Goal: Transaction & Acquisition: Purchase product/service

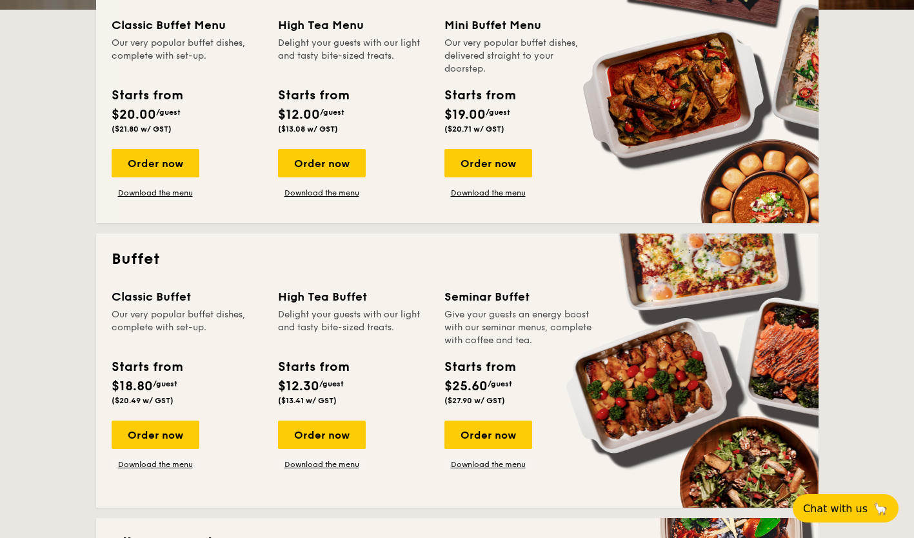
scroll to position [351, 0]
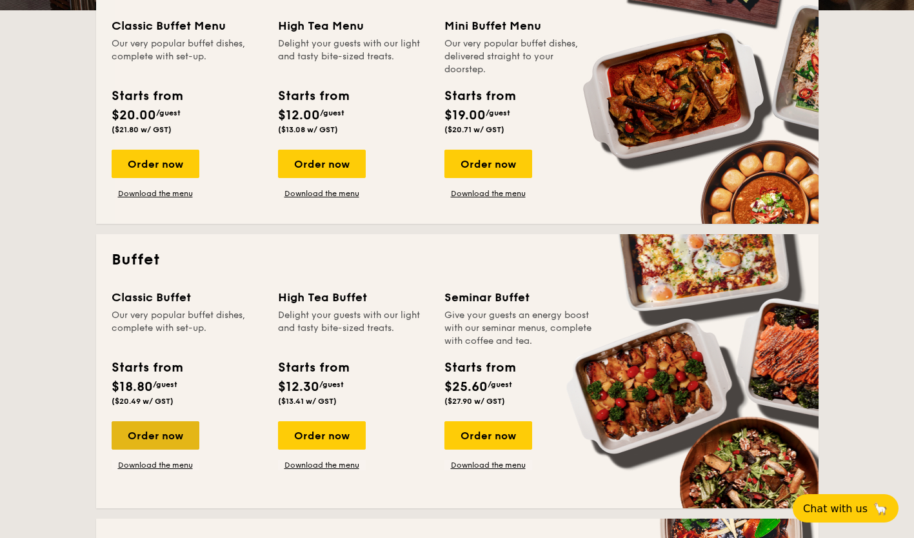
click at [163, 429] on div "Order now" at bounding box center [156, 435] width 88 height 28
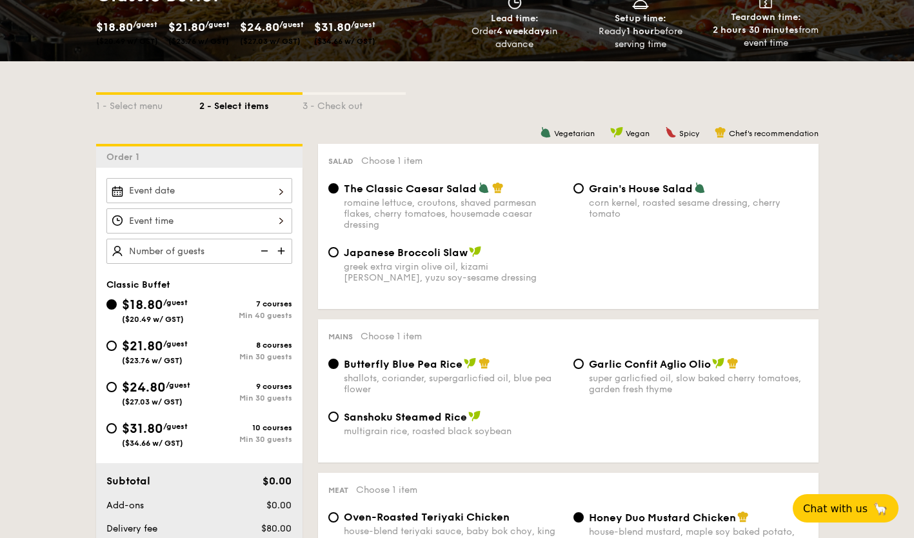
scroll to position [224, 0]
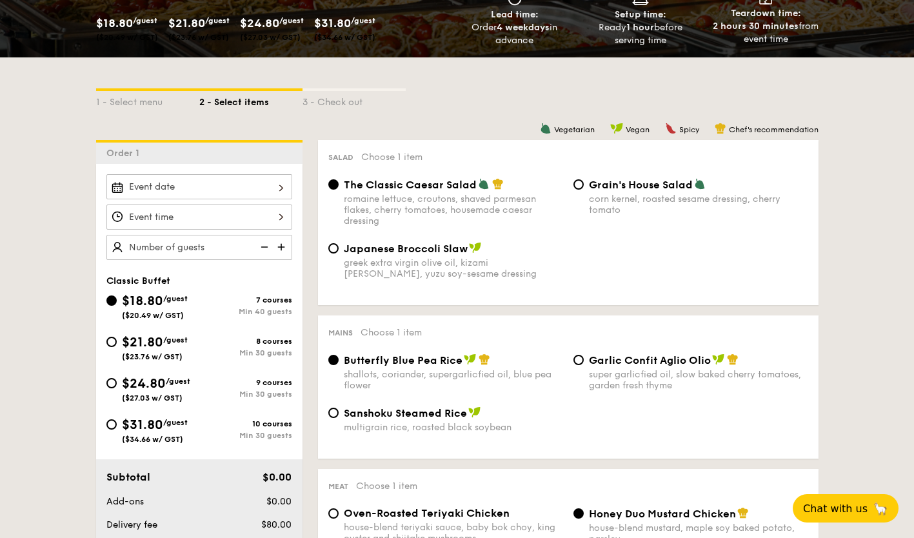
click at [120, 378] on div "$24.80 /guest ($27.03 w/ GST)" at bounding box center [152, 388] width 93 height 28
click at [117, 378] on input "$24.80 /guest ($27.03 w/ GST) 9 courses Min 30 guests" at bounding box center [111, 383] width 10 height 10
radio input "true"
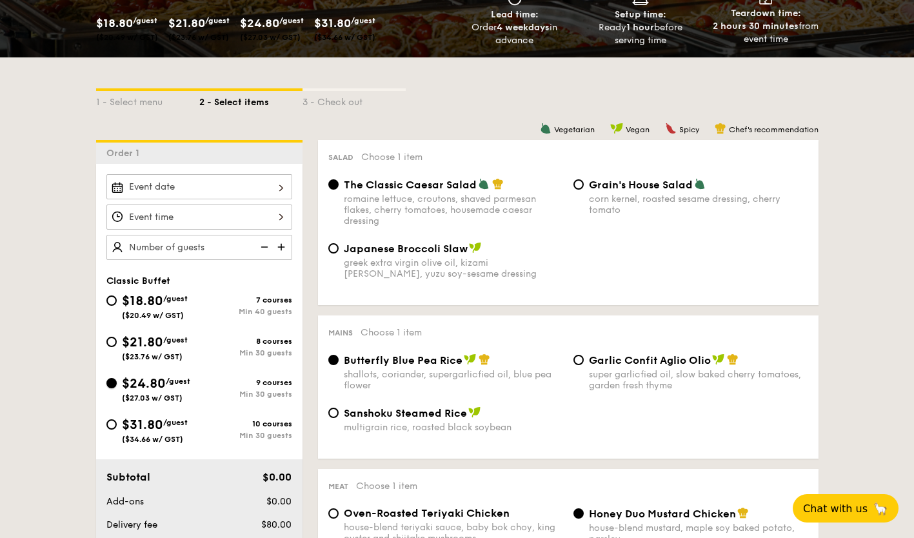
radio input "true"
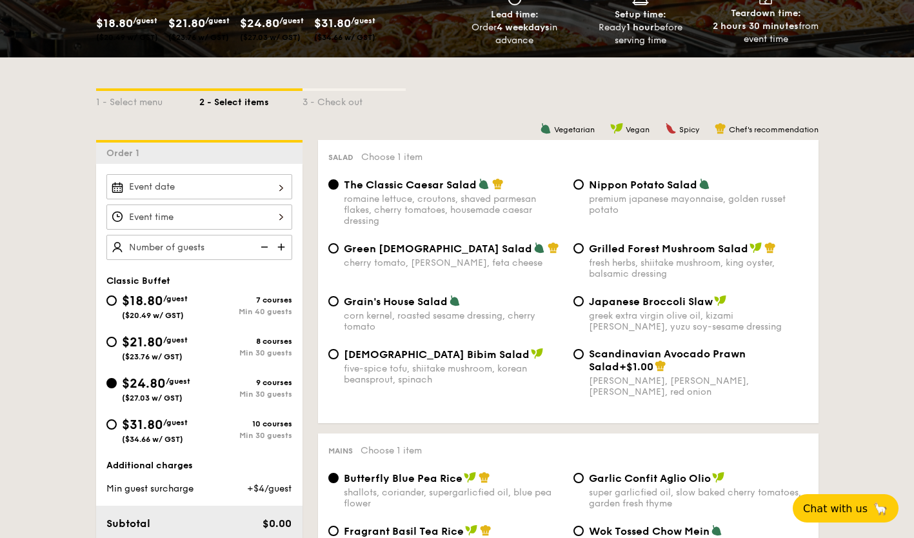
click at [248, 189] on input "Smoked Mesquite Whole Chicken brined in our in-house blend of herbs and spices,…" at bounding box center [199, 186] width 186 height 25
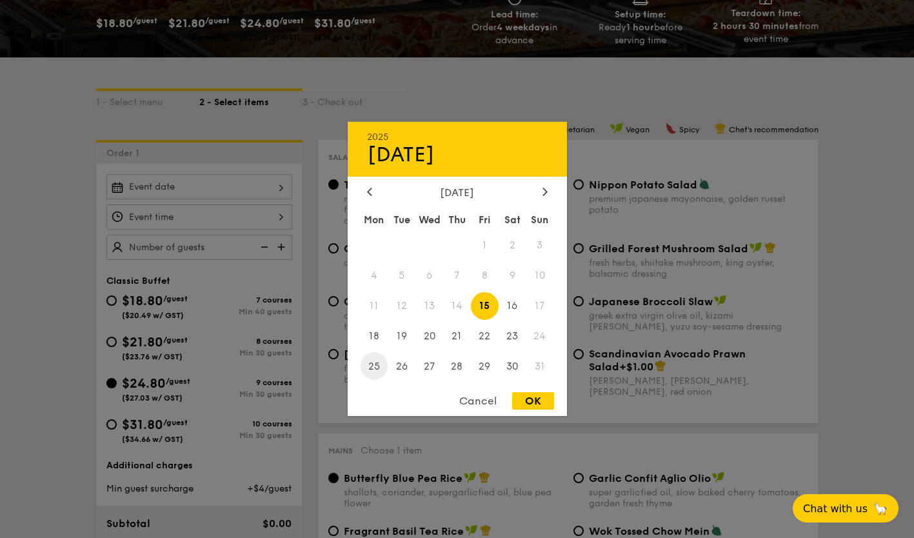
click at [377, 365] on span "25" at bounding box center [375, 366] width 28 height 28
click at [523, 404] on div "OK" at bounding box center [533, 400] width 42 height 17
type input "Aug 25, 2025"
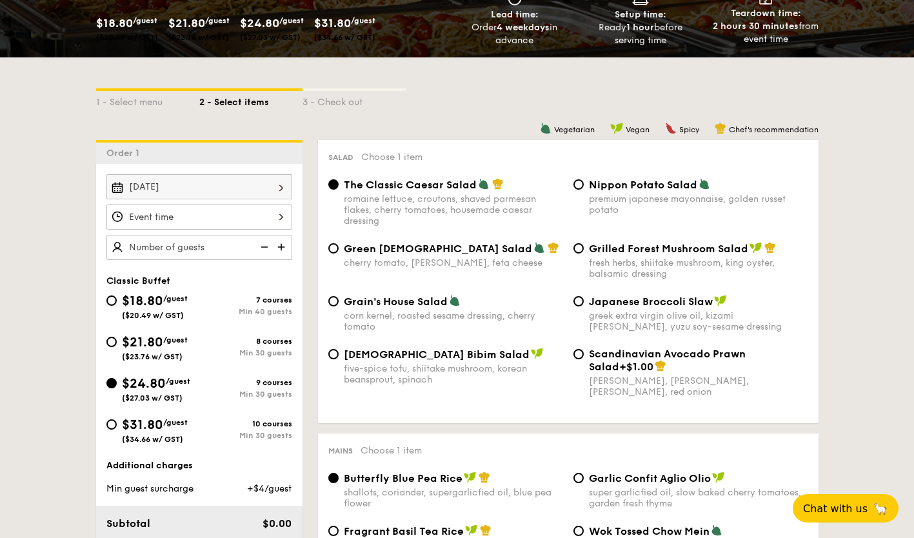
click at [214, 224] on input "Smoked Mesquite Whole Chicken brined in our in-house blend of herbs and spices,…" at bounding box center [199, 217] width 186 height 25
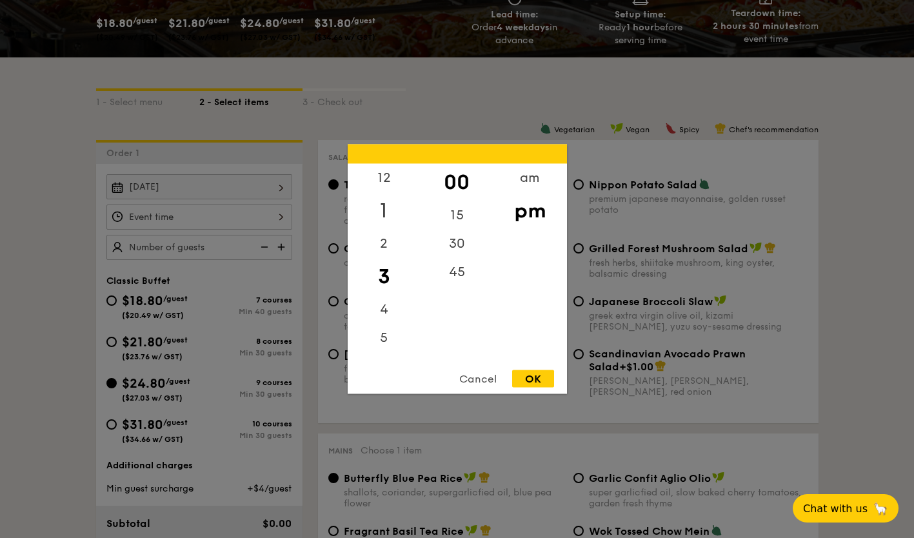
click at [382, 211] on div "1" at bounding box center [384, 210] width 73 height 37
click at [532, 379] on div "OK" at bounding box center [533, 378] width 42 height 17
type input "1:00PM"
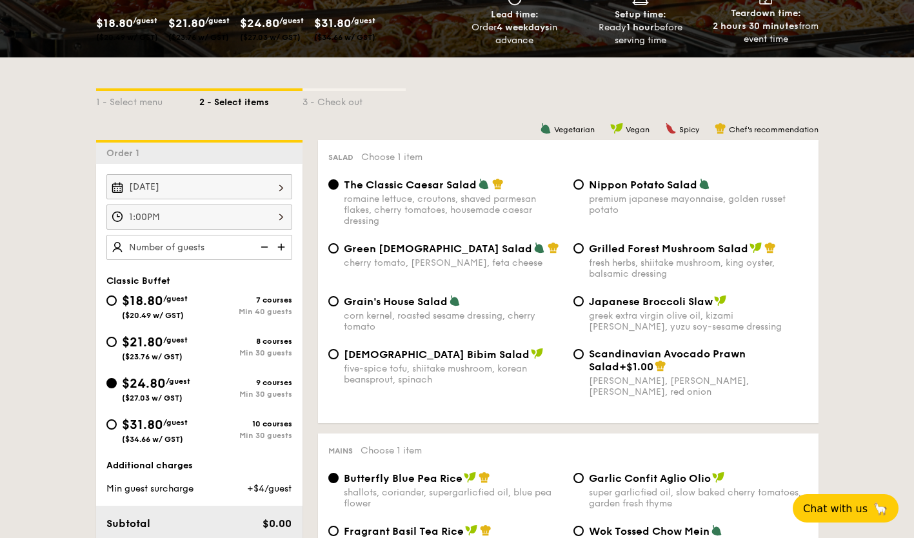
click at [283, 246] on img at bounding box center [282, 247] width 19 height 25
type input "30 guests"
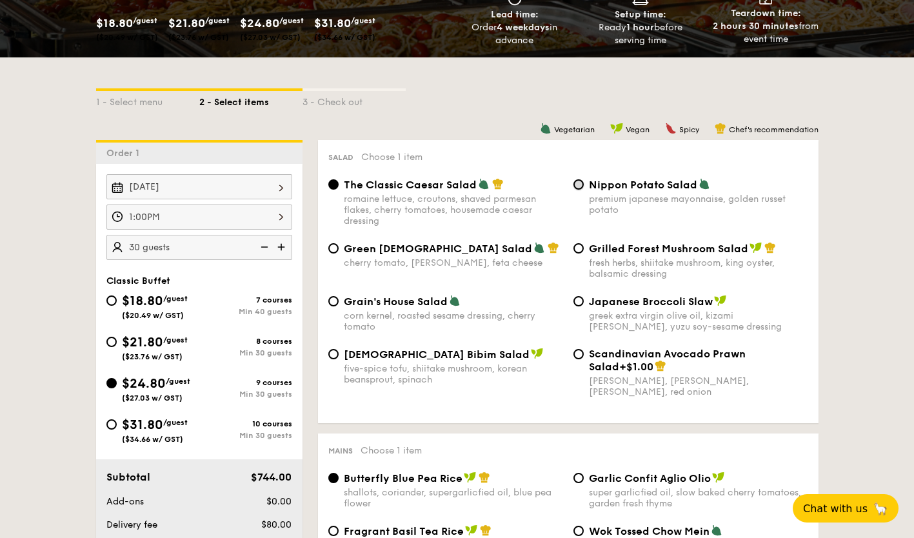
click at [579, 188] on input "Nippon Potato Salad premium japanese mayonnaise, golden russet potato" at bounding box center [579, 184] width 10 height 10
radio input "true"
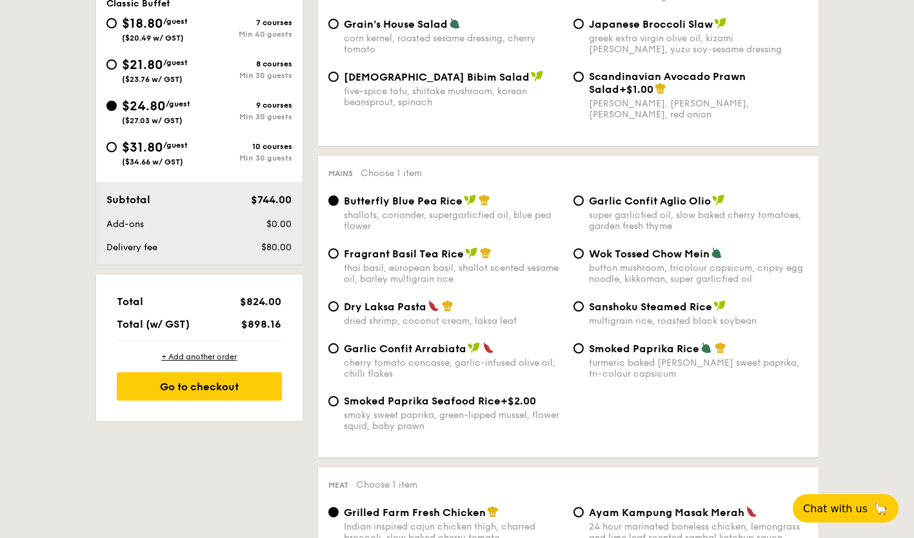
scroll to position [579, 0]
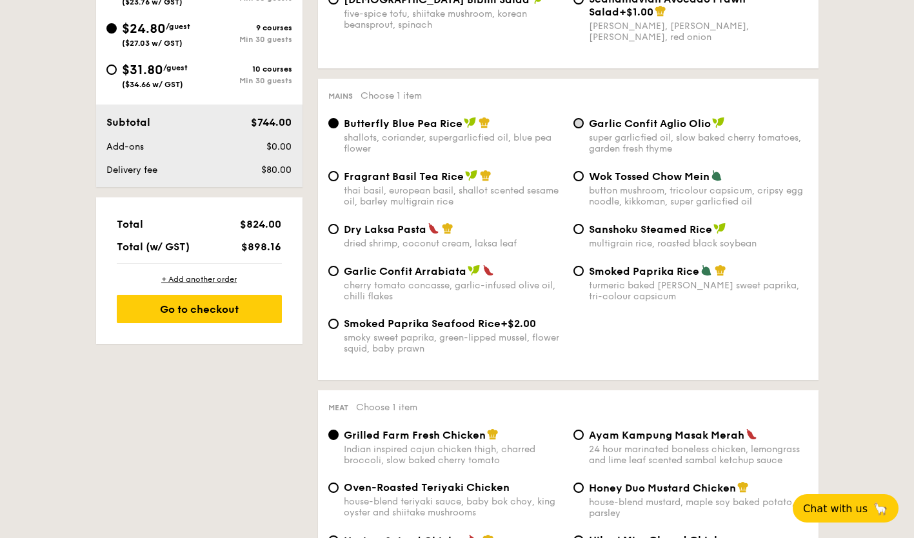
click at [576, 127] on div "Garlic Confit Aglio Olio super garlicfied oil, slow baked cherry tomatoes, gard…" at bounding box center [690, 135] width 245 height 37
click at [576, 119] on input "Garlic Confit Aglio Olio super garlicfied oil, slow baked cherry tomatoes, gard…" at bounding box center [579, 123] width 10 height 10
radio input "true"
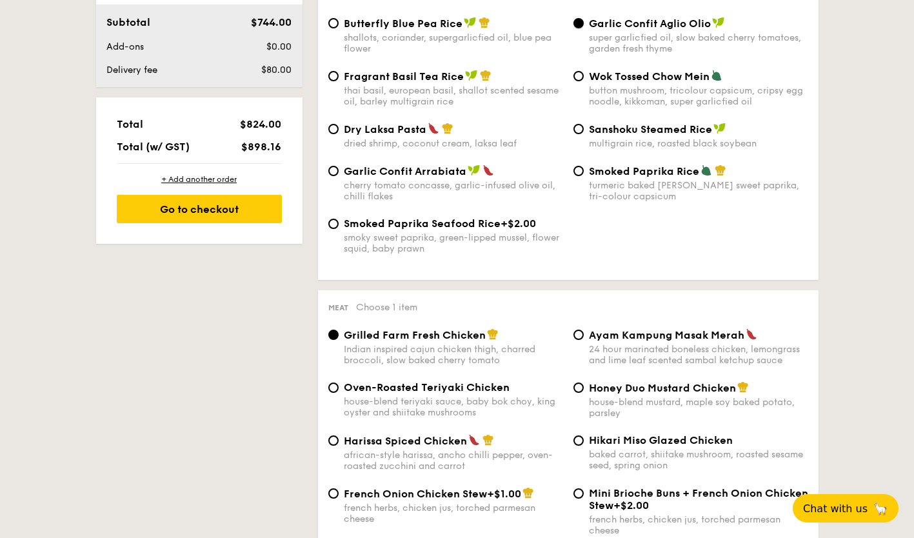
scroll to position [691, 0]
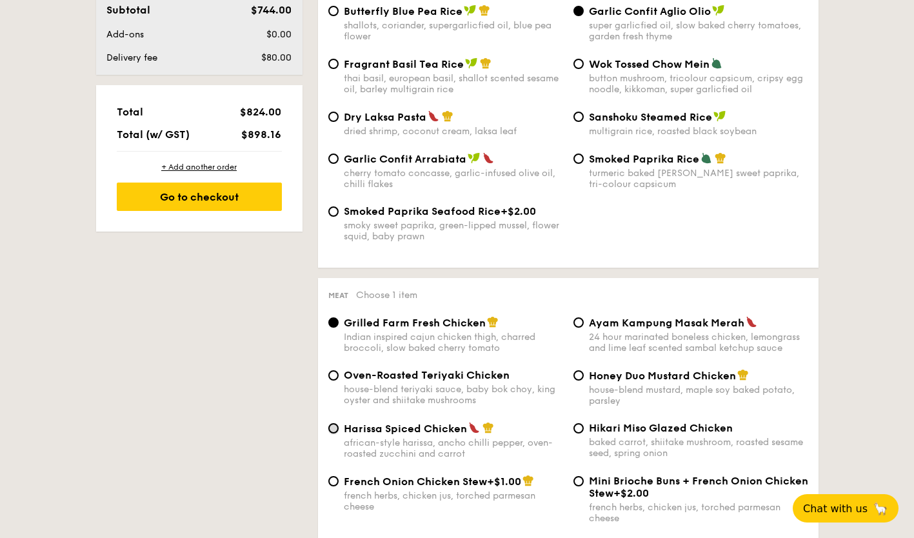
click at [335, 428] on input "Harissa Spiced Chicken african-style harissa, ancho chilli pepper, oven-roasted…" at bounding box center [333, 428] width 10 height 10
radio input "true"
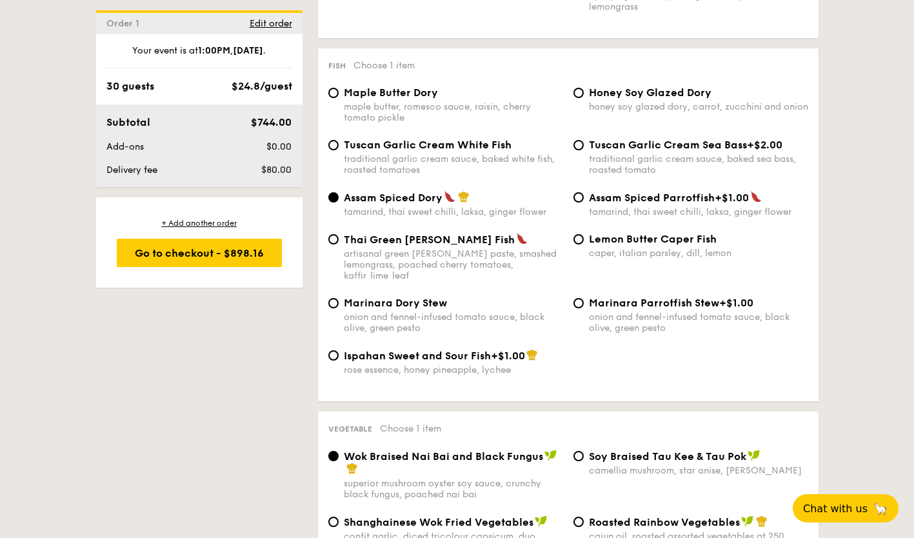
scroll to position [1283, 0]
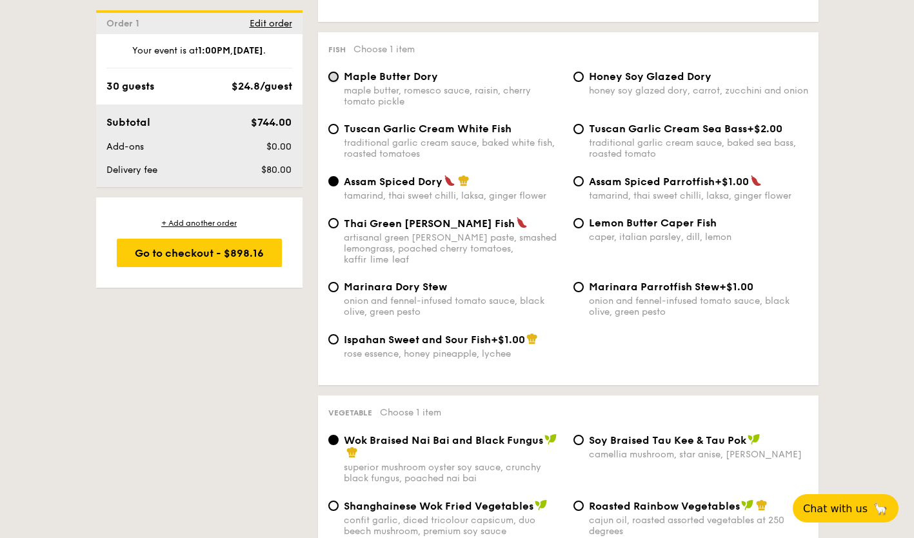
click at [332, 72] on input "Maple Butter Dory maple butter, romesco sauce, raisin, cherry tomato pickle" at bounding box center [333, 77] width 10 height 10
radio input "true"
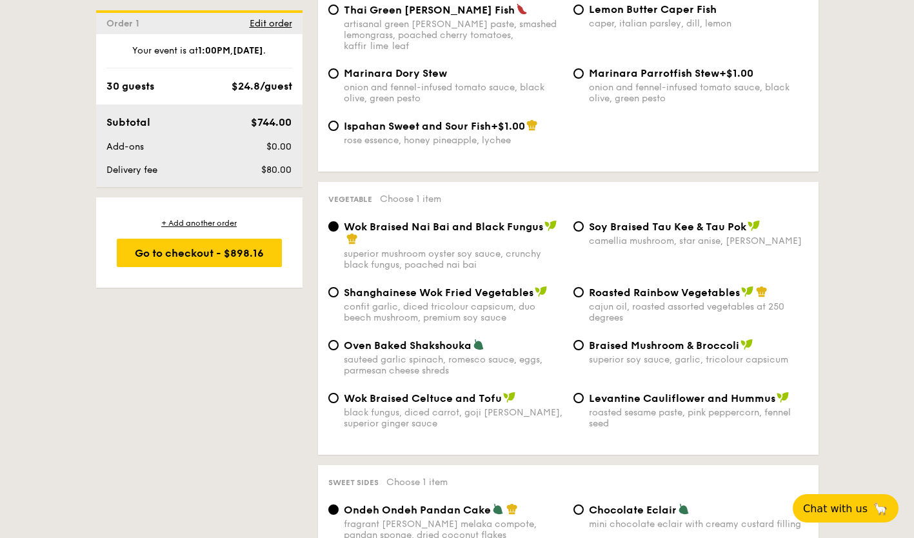
scroll to position [1500, 0]
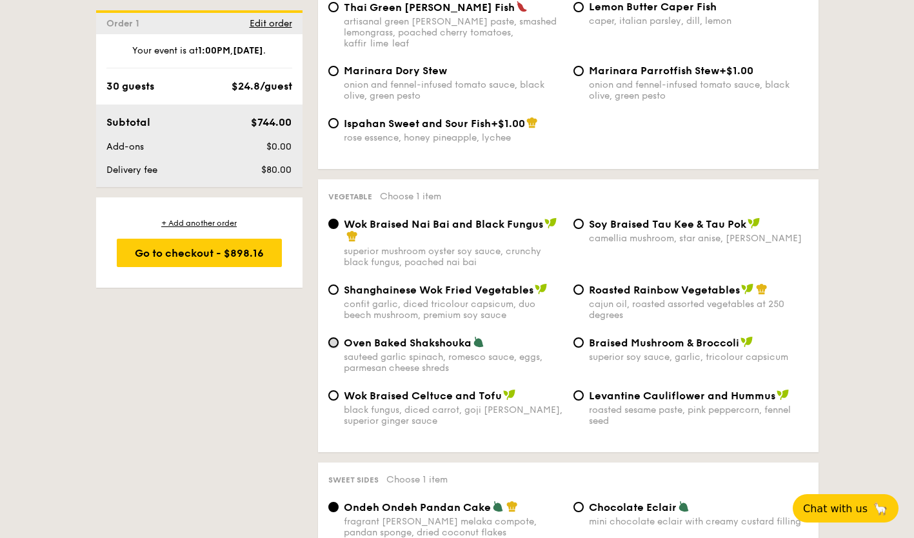
click at [332, 337] on input "Oven Baked Shakshouka sauteed garlic spinach, romesco sauce, eggs, parmesan che…" at bounding box center [333, 342] width 10 height 10
radio input "true"
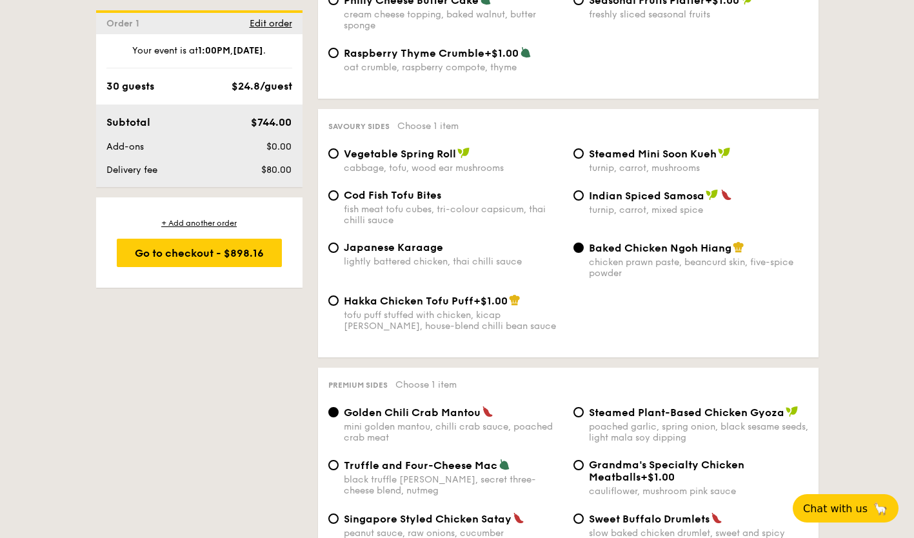
scroll to position [2167, 0]
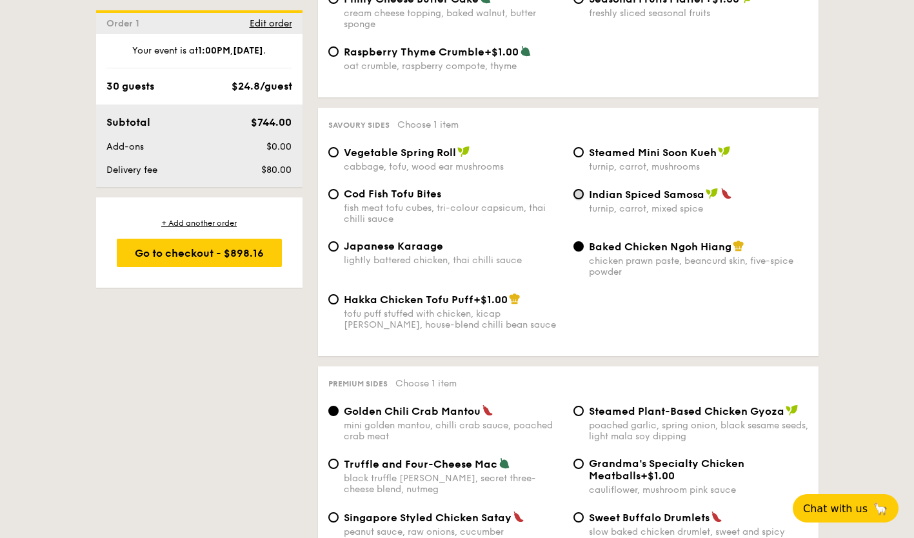
click at [580, 189] on input "Indian Spiced Samosa turnip, carrot, mixed spice" at bounding box center [579, 194] width 10 height 10
radio input "true"
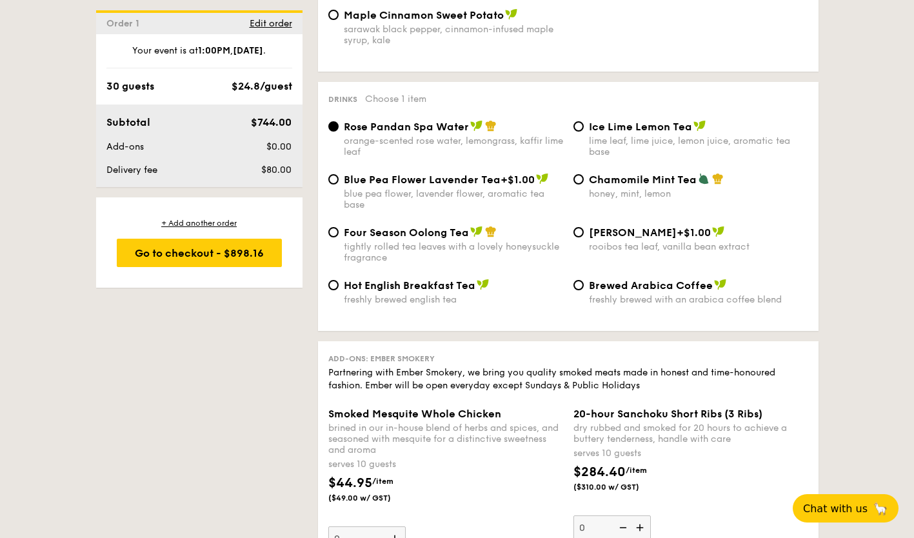
scroll to position [2727, 0]
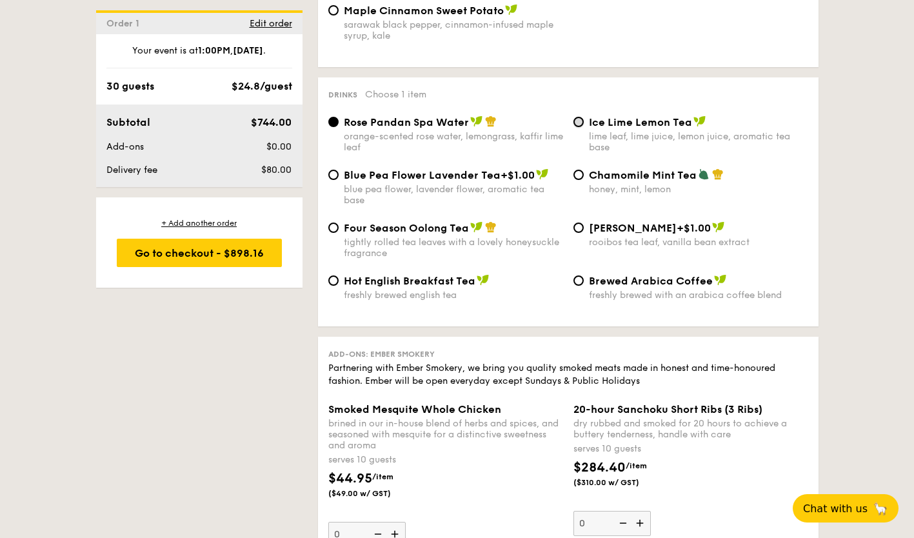
click at [580, 117] on input "Ice Lime Lemon Tea lime leaf, lime juice, lemon juice, aromatic tea base" at bounding box center [579, 122] width 10 height 10
radio input "true"
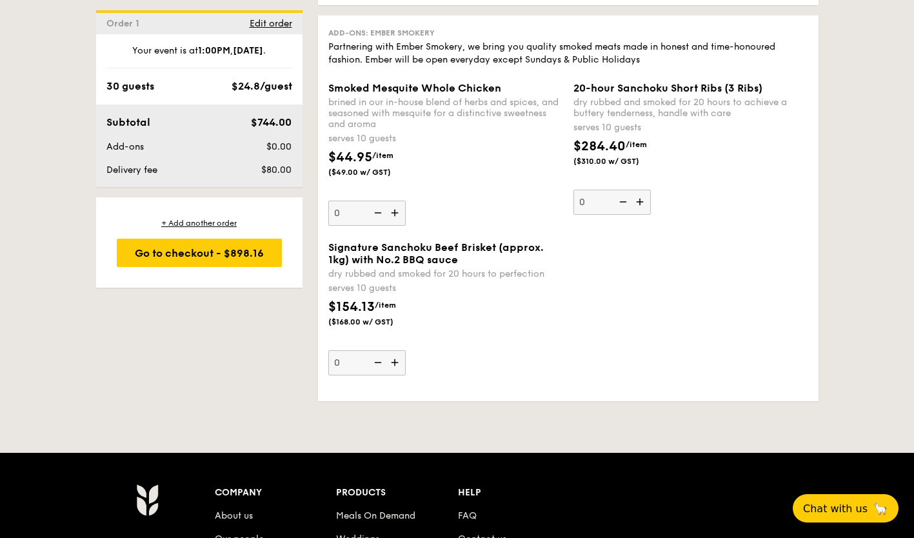
scroll to position [3042, 0]
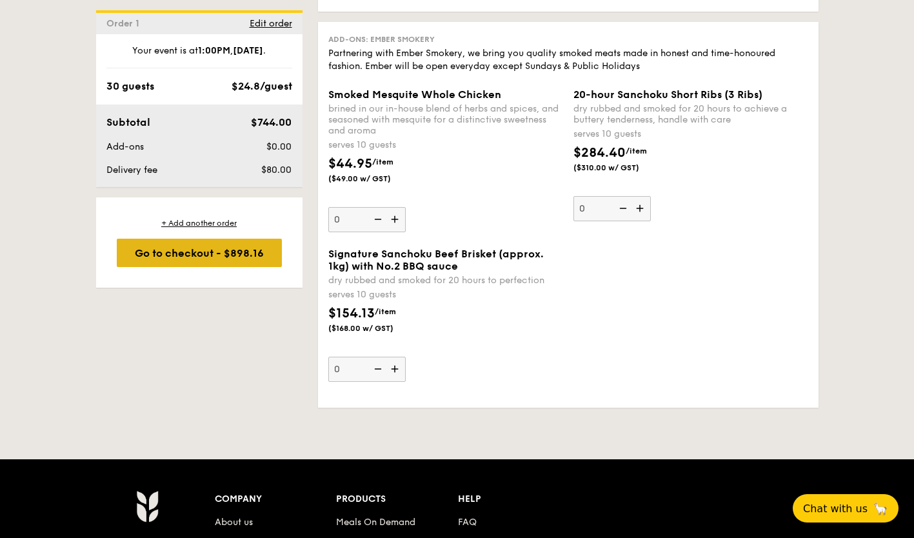
click at [190, 250] on div "Go to checkout - $898.16" at bounding box center [199, 253] width 165 height 28
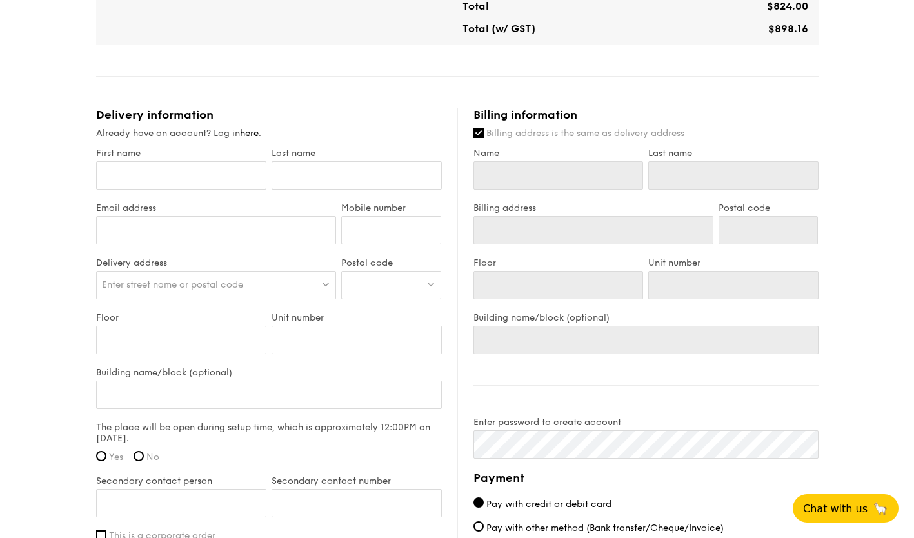
scroll to position [700, 0]
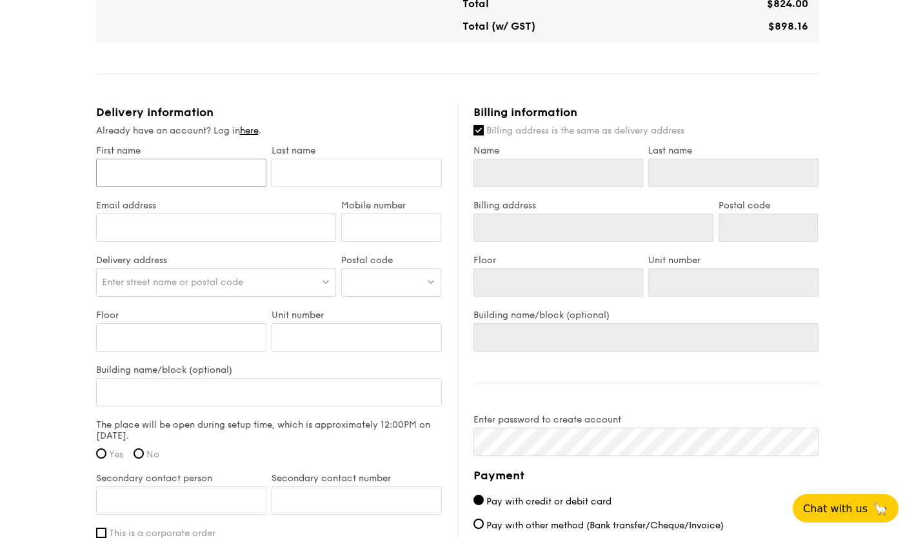
click at [146, 185] on input "First name" at bounding box center [181, 173] width 170 height 28
type input "E"
type input "Esw"
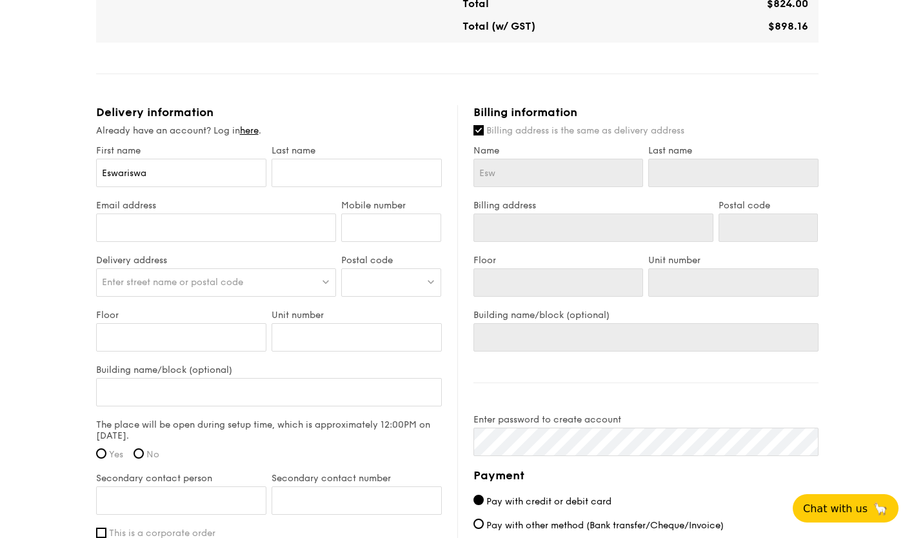
type input "Eswariswar"
click at [208, 180] on input "Eswariswar" at bounding box center [181, 173] width 170 height 28
type input "Eswariswar"
click at [245, 172] on input "Eswariswar" at bounding box center [181, 173] width 170 height 28
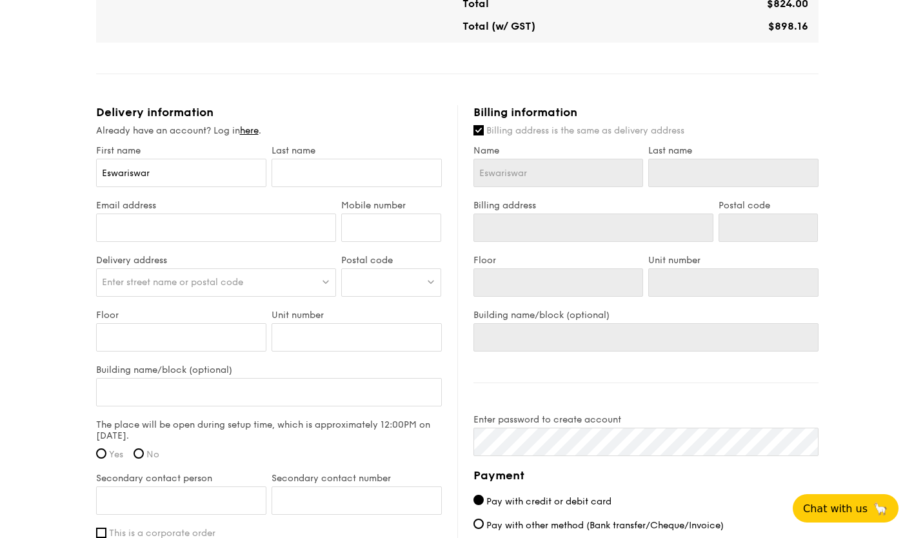
click at [221, 250] on div at bounding box center [216, 234] width 241 height 41
click at [203, 234] on input "Email address" at bounding box center [216, 228] width 241 height 28
click at [174, 168] on input "Eswariswar" at bounding box center [181, 173] width 170 height 28
click at [343, 160] on input "text" at bounding box center [357, 173] width 170 height 28
click at [210, 170] on input "Eswariswar" at bounding box center [181, 173] width 170 height 28
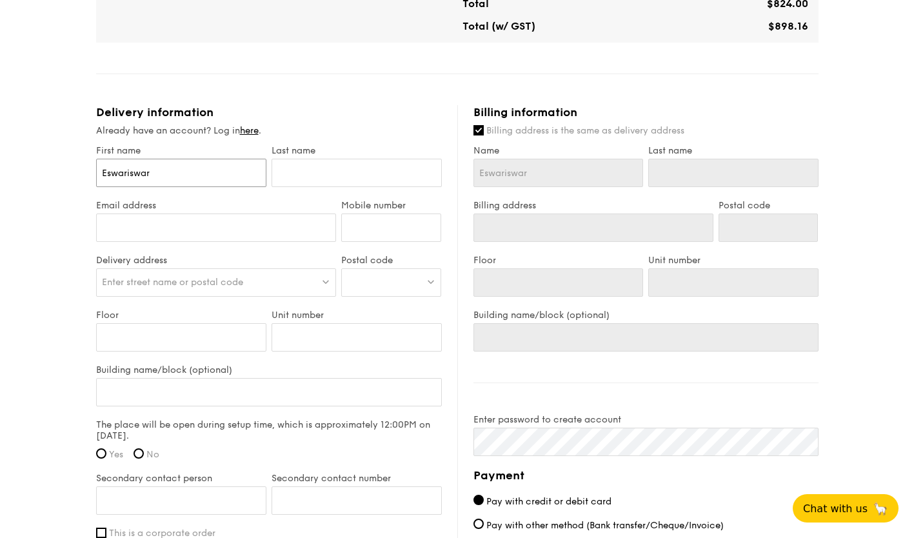
type input "Eswariswa"
type input "Eswaris"
type input "[PERSON_NAME]"
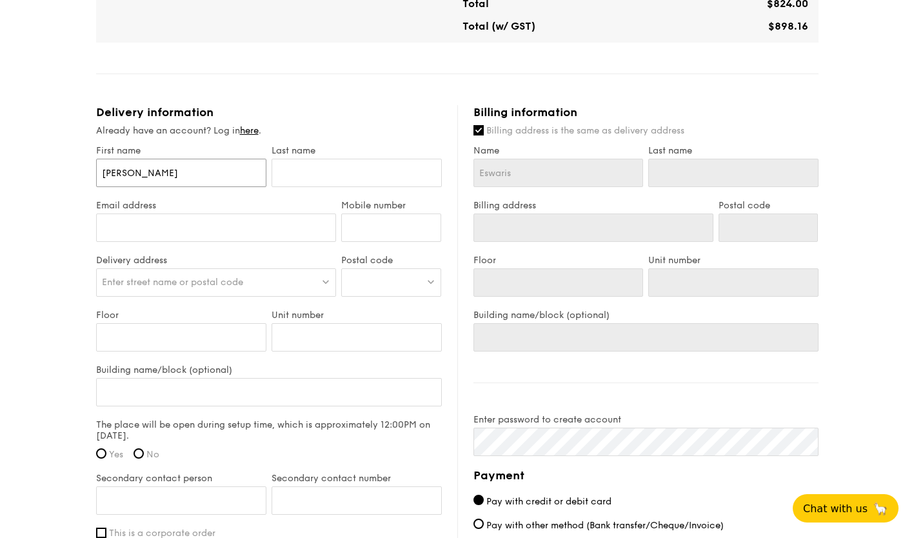
type input "[PERSON_NAME]"
click at [321, 174] on input "text" at bounding box center [357, 173] width 170 height 28
type input "S"
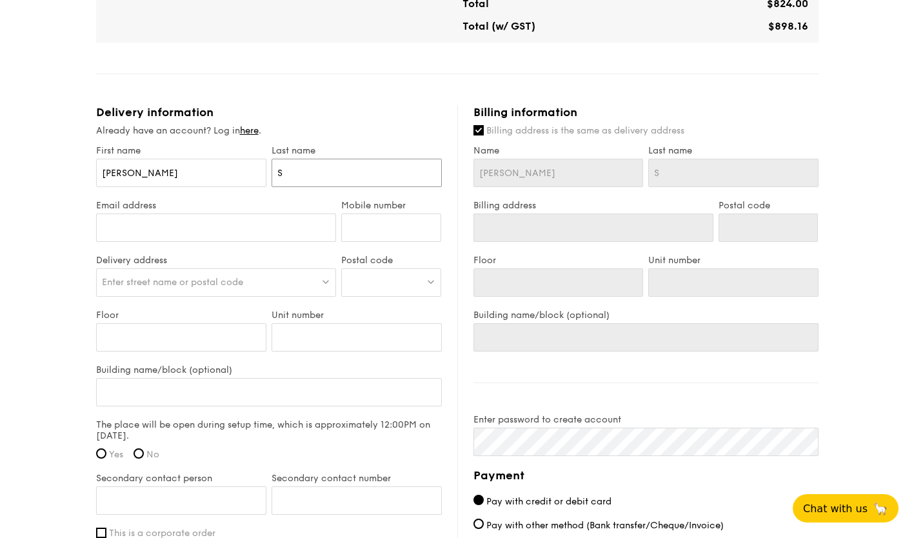
type input "Si"
type input "Sivag"
type input "Sivaga"
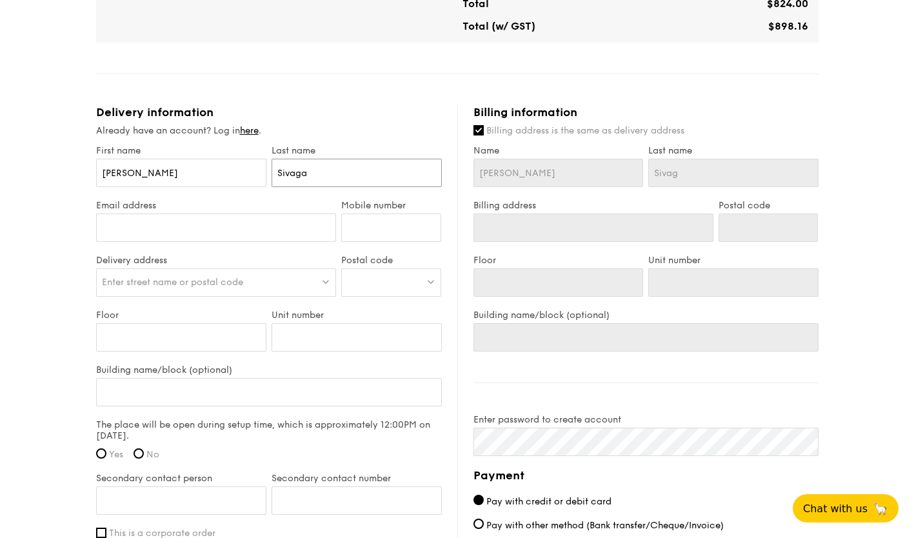
type input "Sivaga"
type input "Sivag"
type input "[PERSON_NAME]"
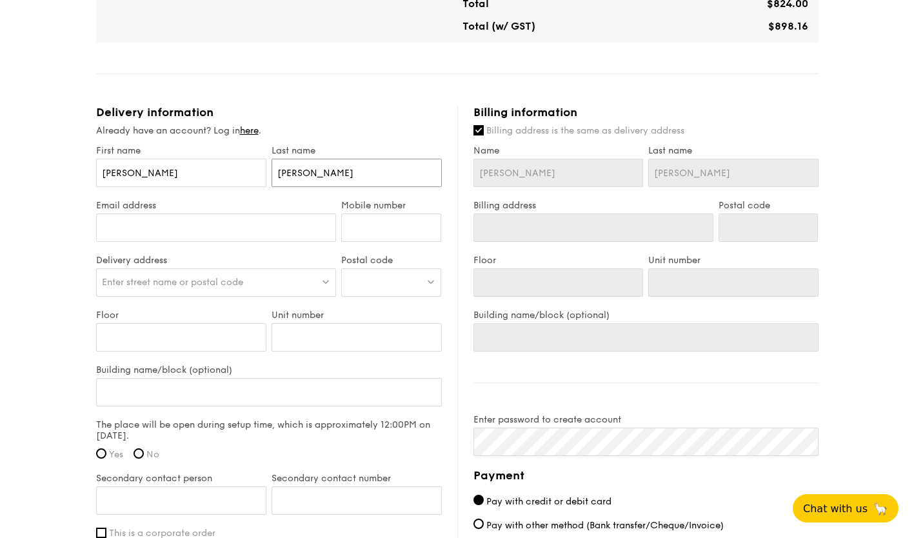
type input "Sivan"
type input "Sivanga"
type input "Sivangan"
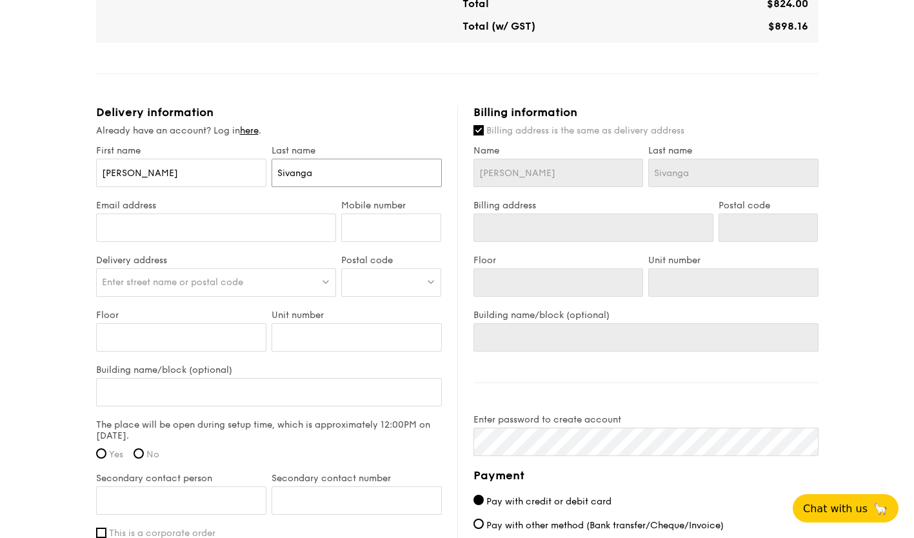
type input "Sivangan"
type input "Sivanganam"
click at [228, 224] on input "Email address" at bounding box center [216, 228] width 241 height 28
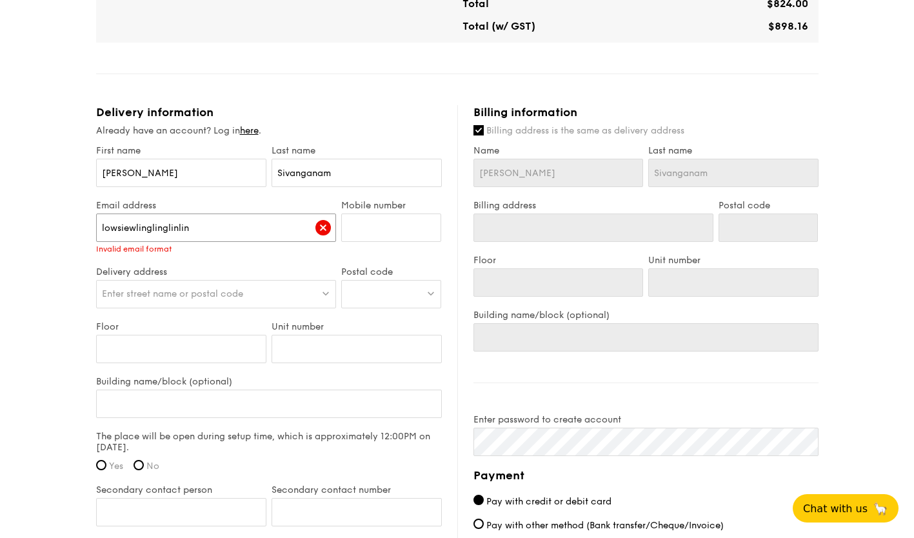
type input "lowsiewlinglinglinling"
click at [208, 230] on input "lowsiewlinglinglinling" at bounding box center [216, 228] width 241 height 28
type input "lowsiewling@gm"
click at [207, 236] on input "lowsiewling@gm" at bounding box center [216, 228] width 241 height 28
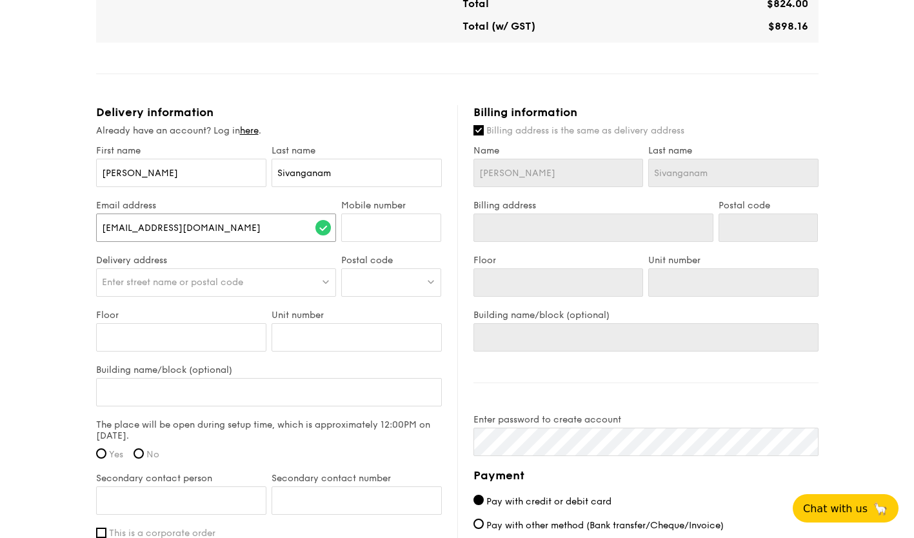
type input "lowsiewling@gmail.com"
click at [390, 230] on input "Mobile number" at bounding box center [391, 228] width 100 height 28
type input "97428279"
type input "Level 5"
type input "Meeting Room 5A-D"
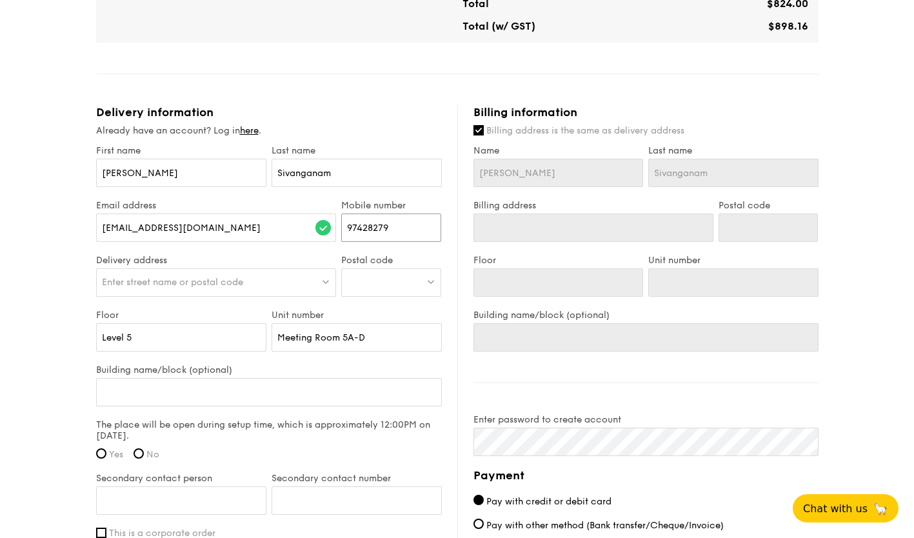
type input "Atto"
type input "Level 5"
type input "Meeting Room 5A-D"
type input "Atto"
click at [272, 281] on div "Enter street name or postal code" at bounding box center [216, 282] width 241 height 28
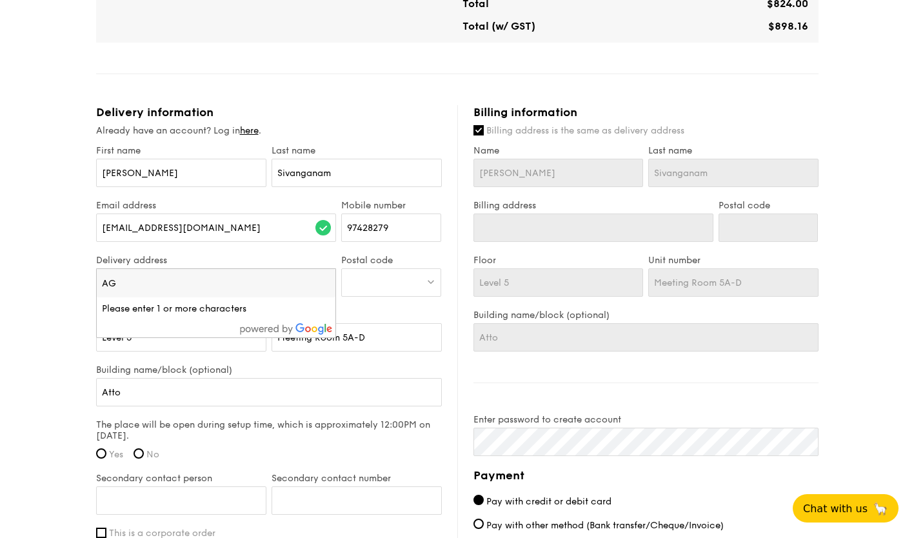
type input "AGC"
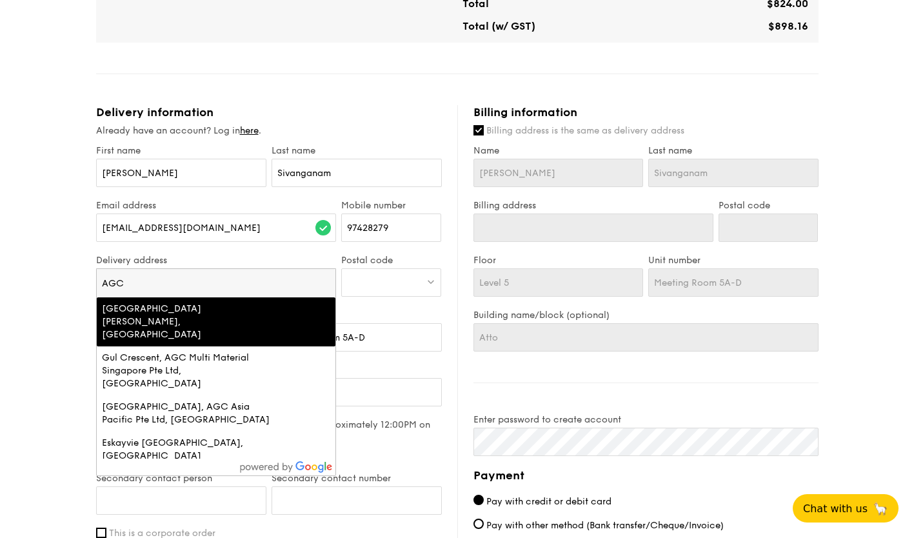
click at [185, 321] on div "Upper Pickering Street, AGC Singapore, Singapore" at bounding box center [188, 322] width 172 height 39
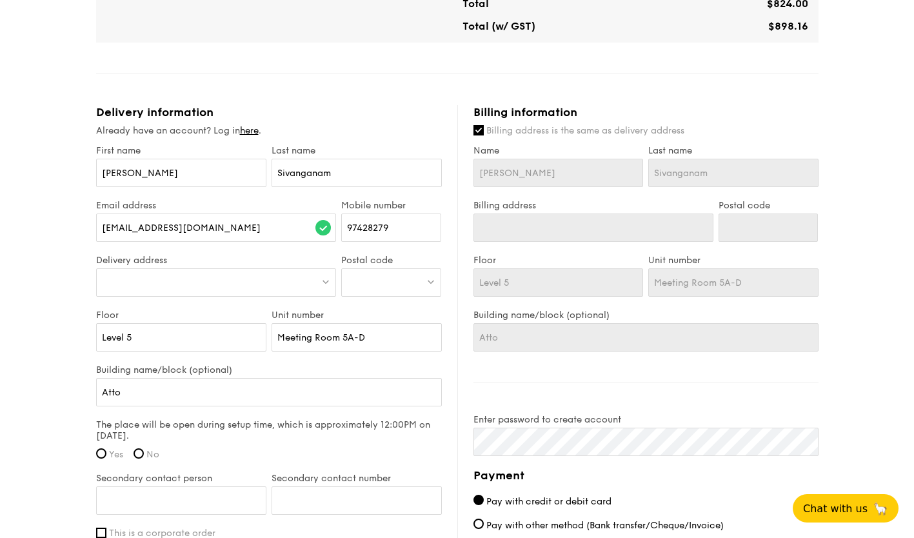
type input "1 Upper Pickering St"
type input "058288"
click at [141, 396] on input "Atto" at bounding box center [269, 392] width 346 height 28
type input "Attorney-General's Chambers - AGC"
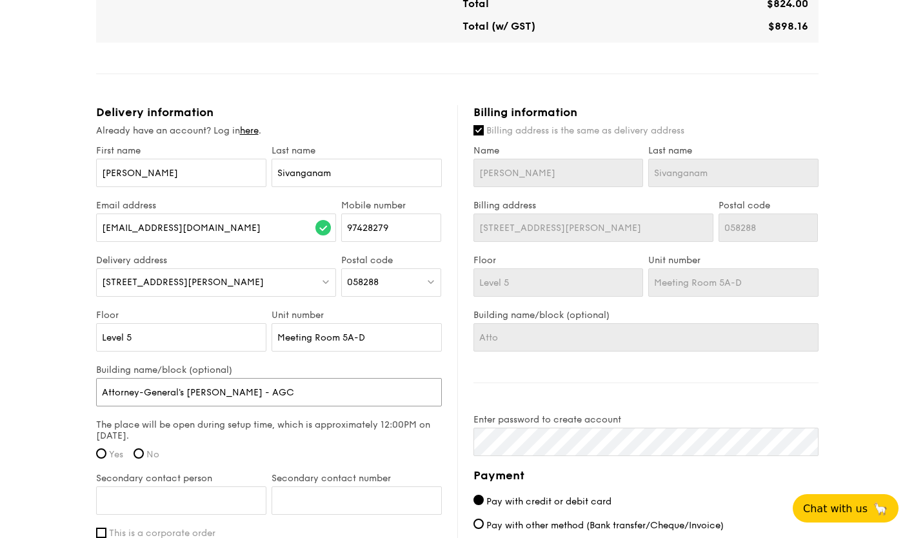
type input "Attorney-General's Chambers - AGC"
click at [100, 453] on input "Yes" at bounding box center [101, 453] width 10 height 10
radio input "true"
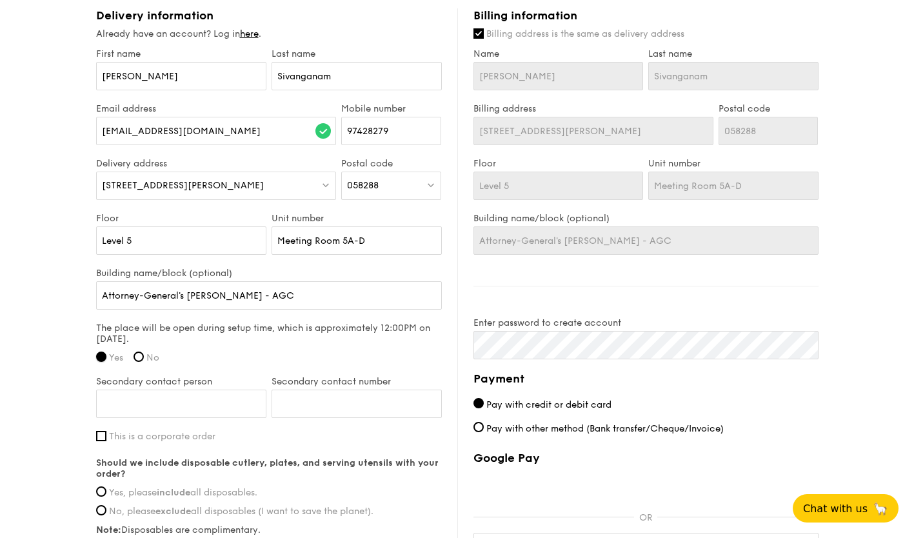
scroll to position [798, 0]
click at [174, 405] on input "Secondary contact person" at bounding box center [181, 402] width 170 height 28
type input "Siew Ling"
click at [292, 405] on input "Secondary contact number" at bounding box center [357, 402] width 170 height 28
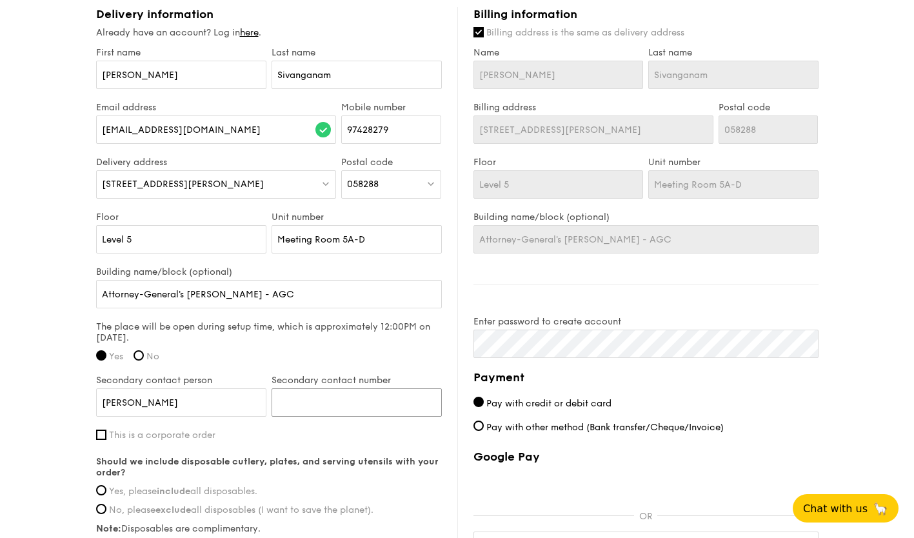
type input "91019683"
click at [99, 487] on input "Yes, please include all disposables." at bounding box center [101, 490] width 10 height 10
radio input "true"
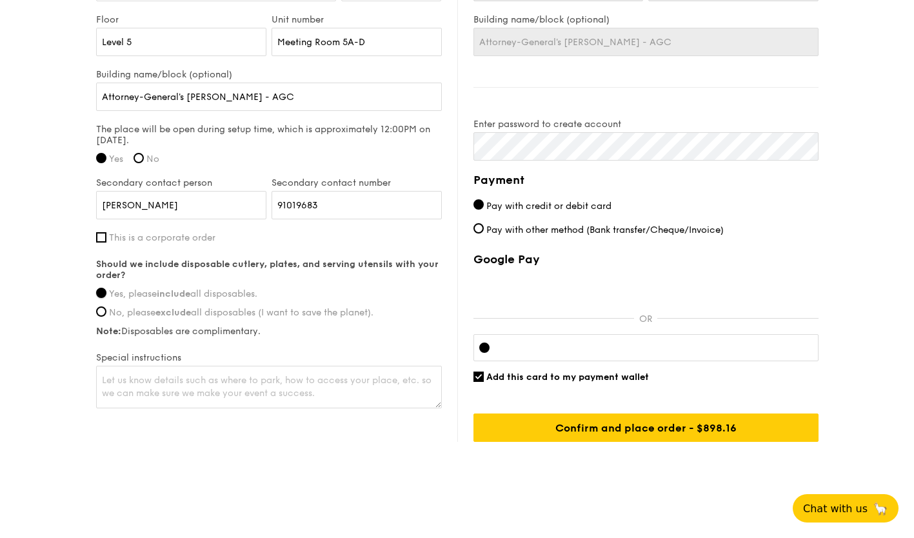
scroll to position [1003, 0]
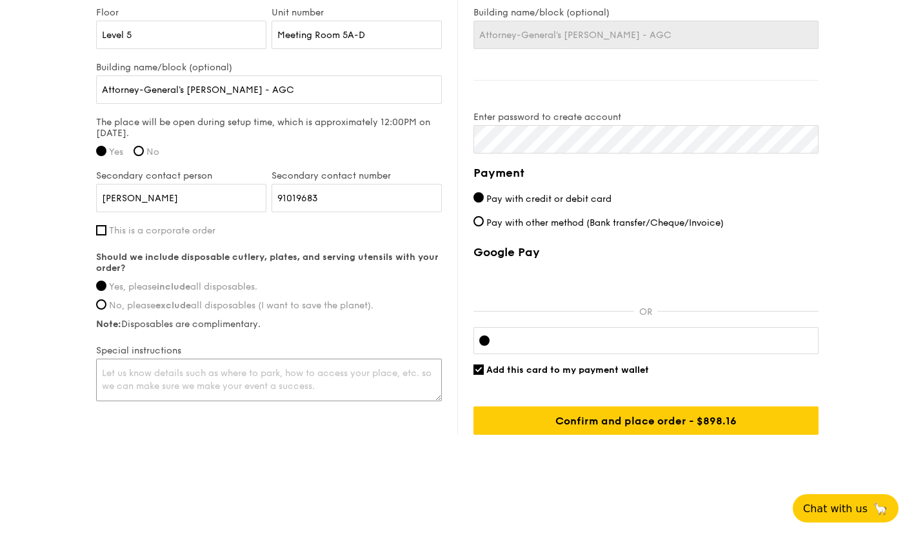
click at [208, 384] on textarea at bounding box center [269, 380] width 346 height 43
